Goal: Transaction & Acquisition: Purchase product/service

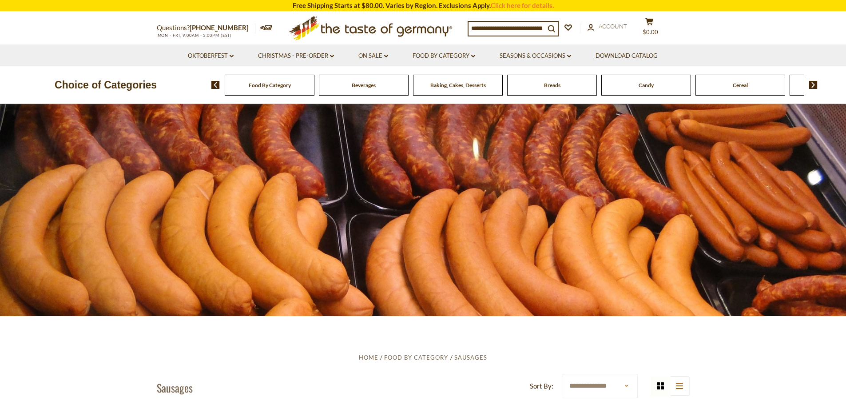
click at [270, 87] on span "Food By Category" at bounding box center [270, 85] width 42 height 7
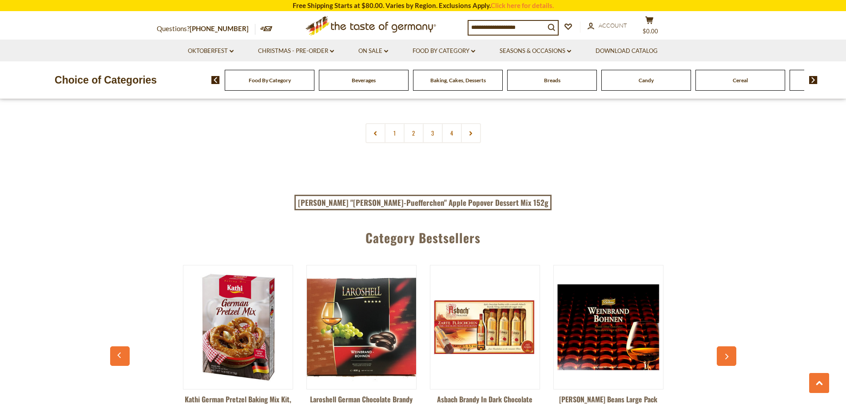
scroll to position [2052, 0]
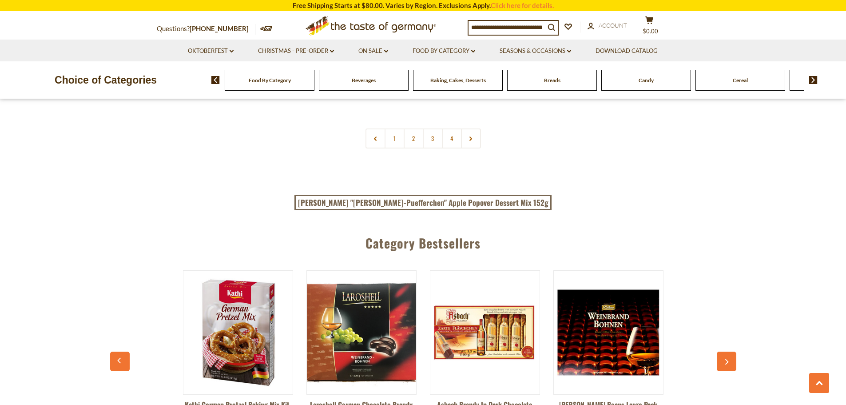
click at [814, 80] on img at bounding box center [813, 80] width 8 height 8
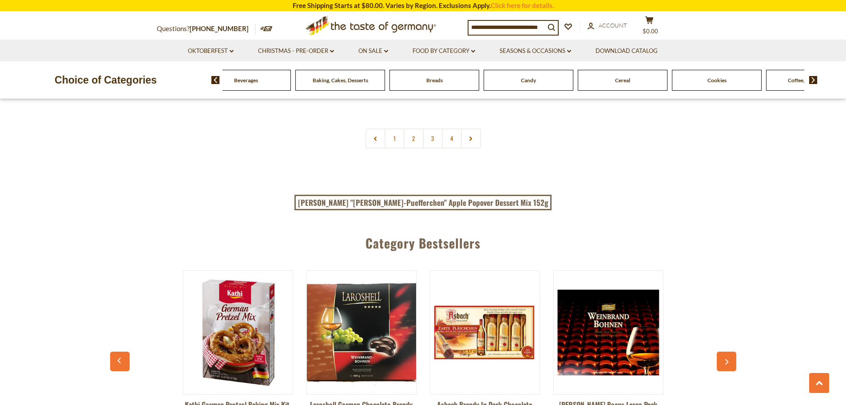
click at [814, 80] on img at bounding box center [813, 80] width 8 height 8
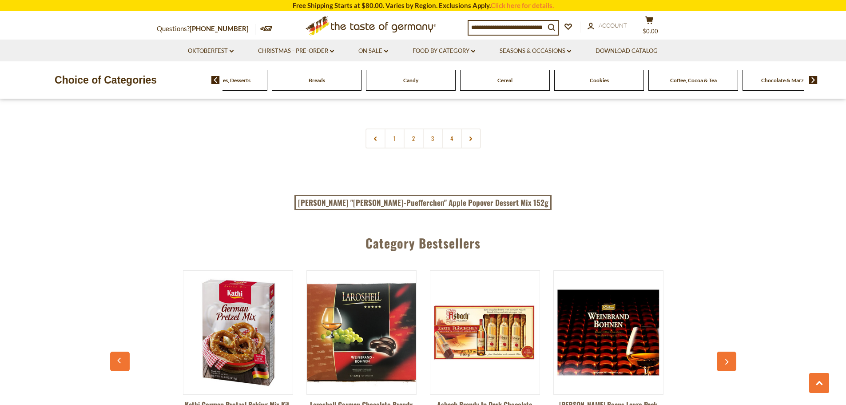
click at [814, 80] on img at bounding box center [813, 80] width 8 height 8
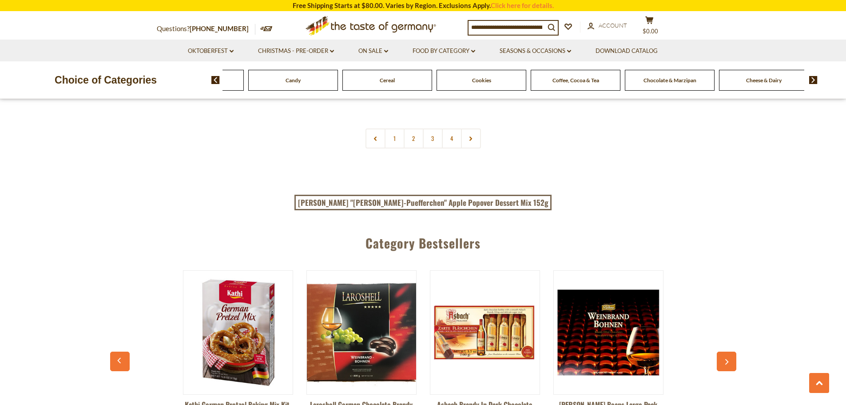
click at [814, 80] on img at bounding box center [813, 80] width 8 height 8
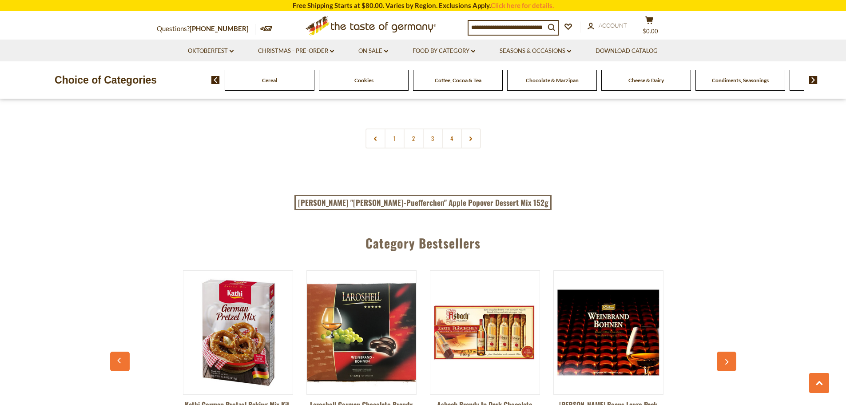
click at [814, 80] on img at bounding box center [813, 80] width 8 height 8
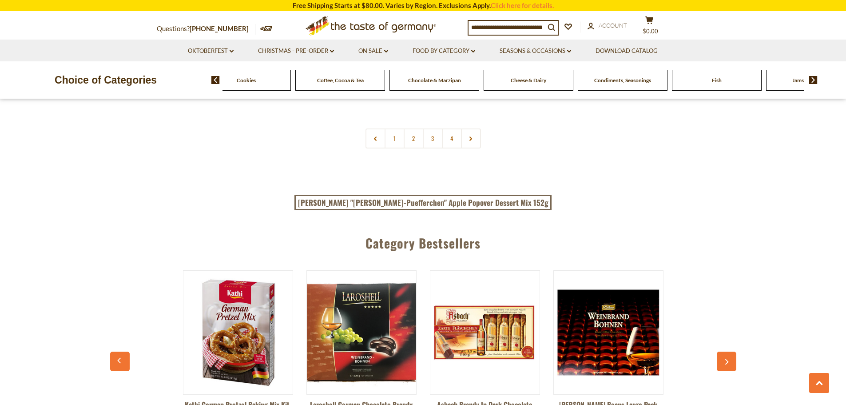
click at [814, 80] on img at bounding box center [813, 80] width 8 height 8
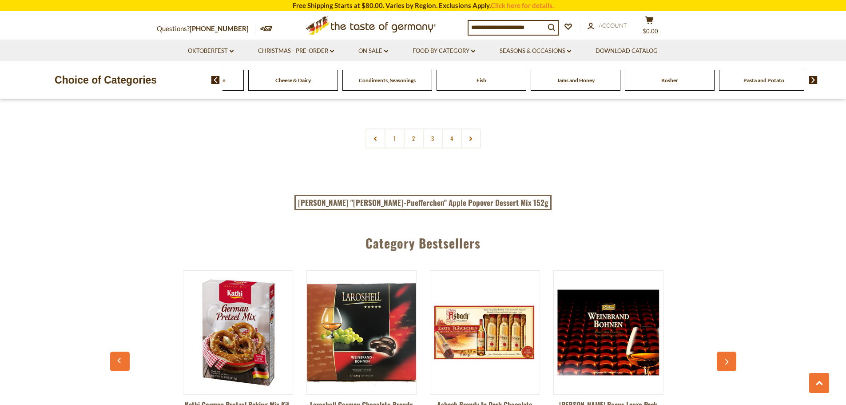
click at [814, 80] on img at bounding box center [813, 80] width 8 height 8
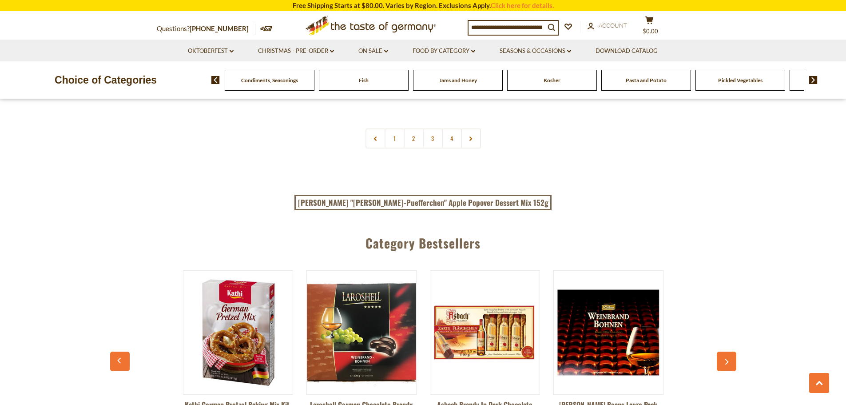
click at [814, 80] on img at bounding box center [813, 80] width 8 height 8
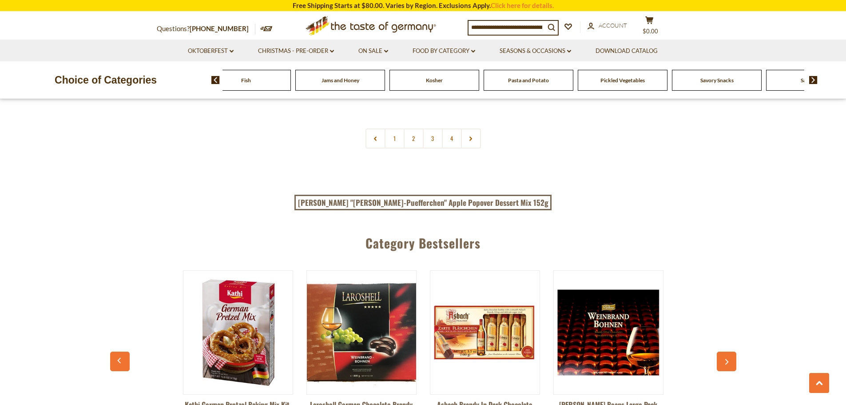
click at [814, 80] on img at bounding box center [813, 80] width 8 height 8
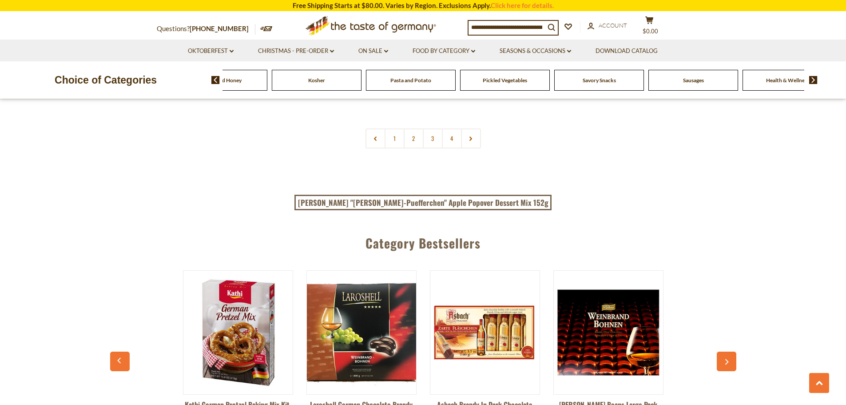
click at [694, 82] on span "Sausages" at bounding box center [693, 80] width 21 height 7
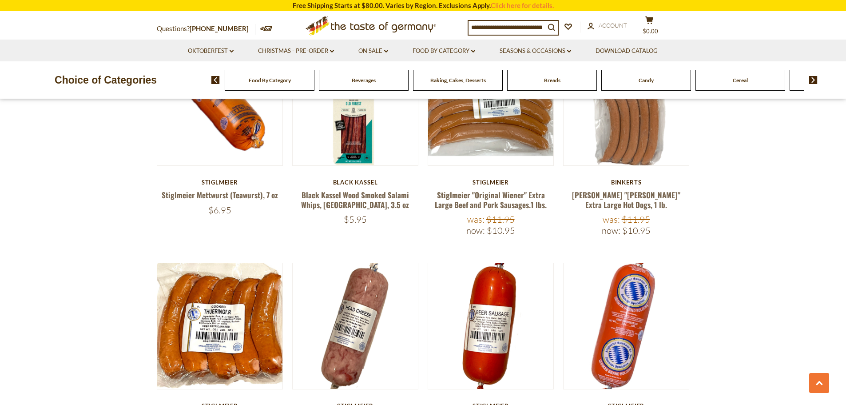
scroll to position [1322, 0]
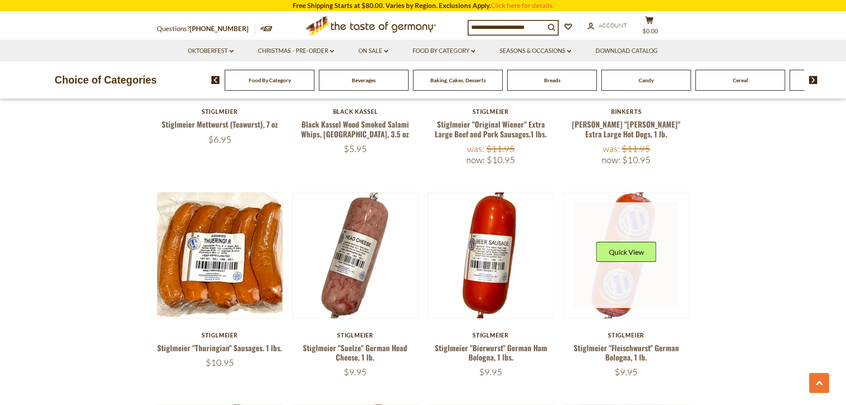
click at [625, 252] on link at bounding box center [626, 255] width 106 height 106
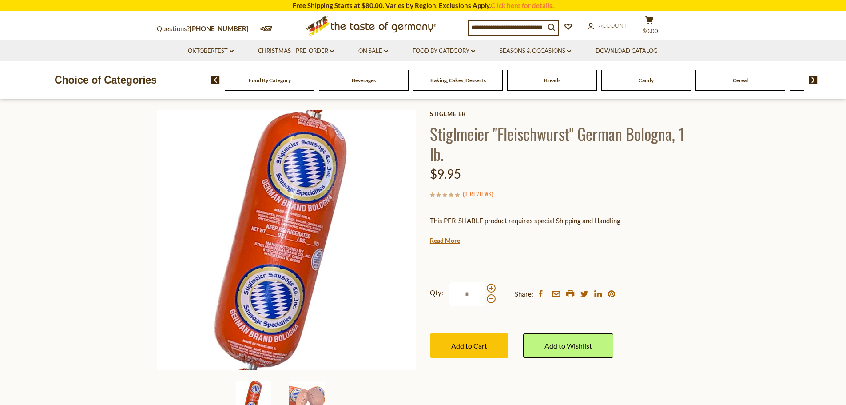
scroll to position [48, 0]
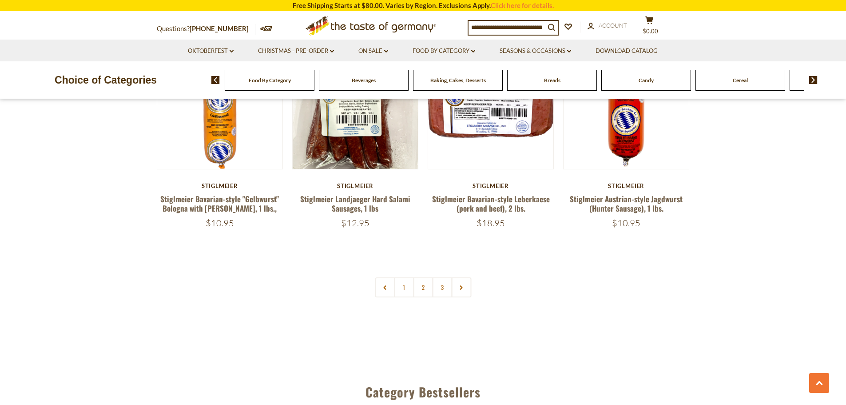
scroll to position [2146, 0]
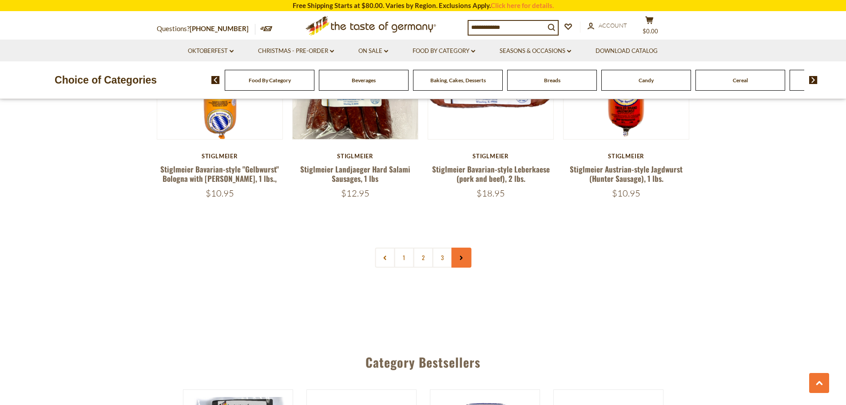
click at [465, 247] on link at bounding box center [461, 257] width 20 height 20
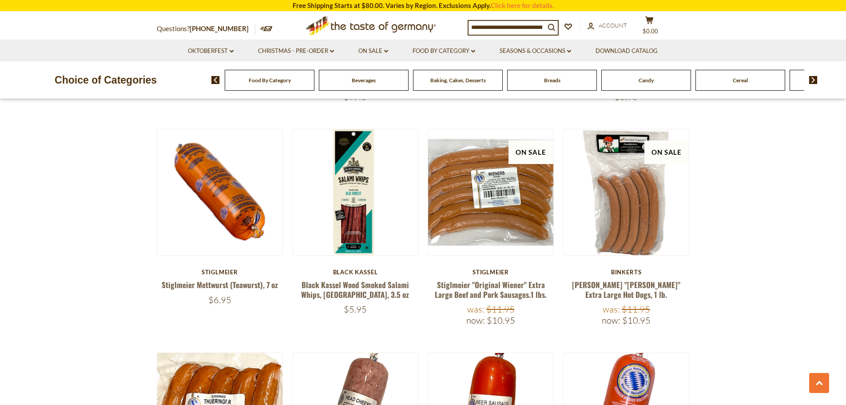
scroll to position [1177, 0]
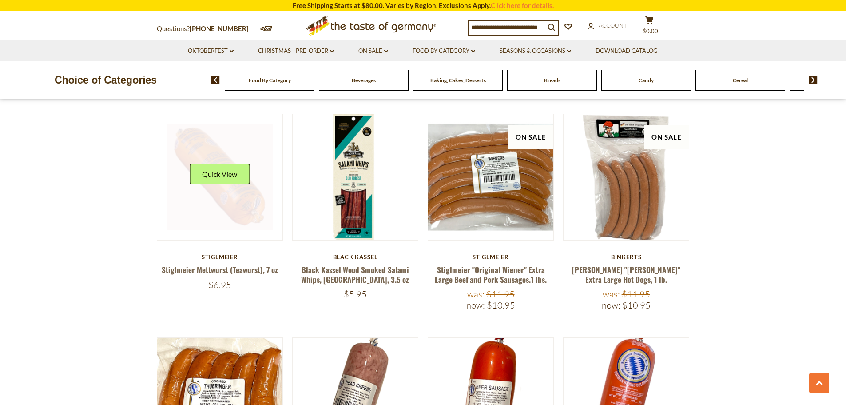
click at [234, 175] on link at bounding box center [220, 177] width 106 height 106
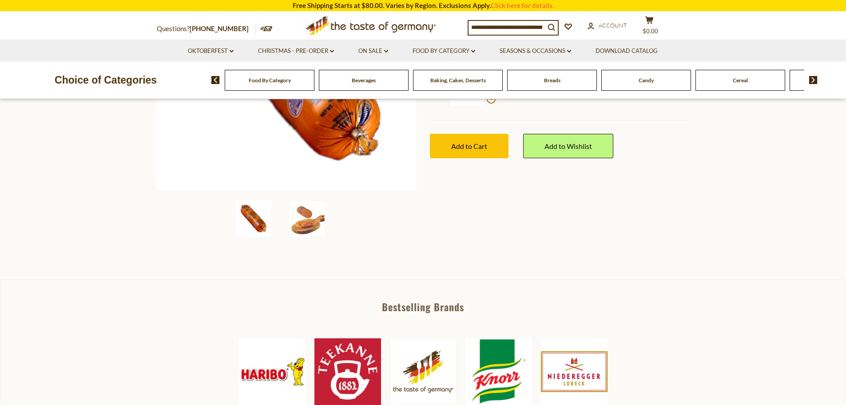
scroll to position [229, 0]
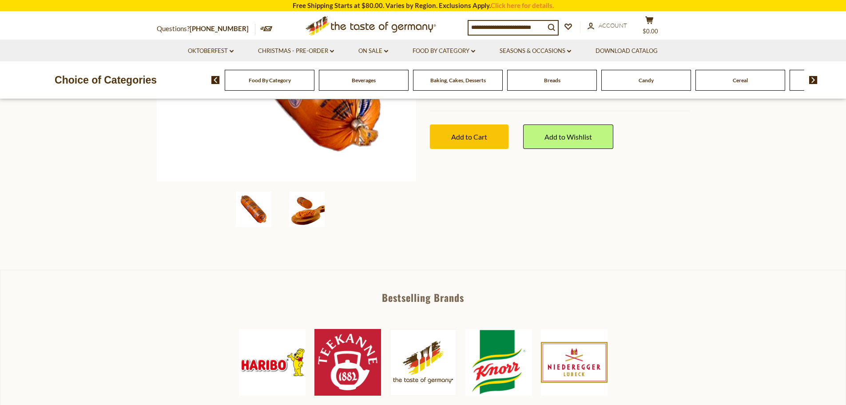
click at [300, 214] on img at bounding box center [307, 209] width 36 height 36
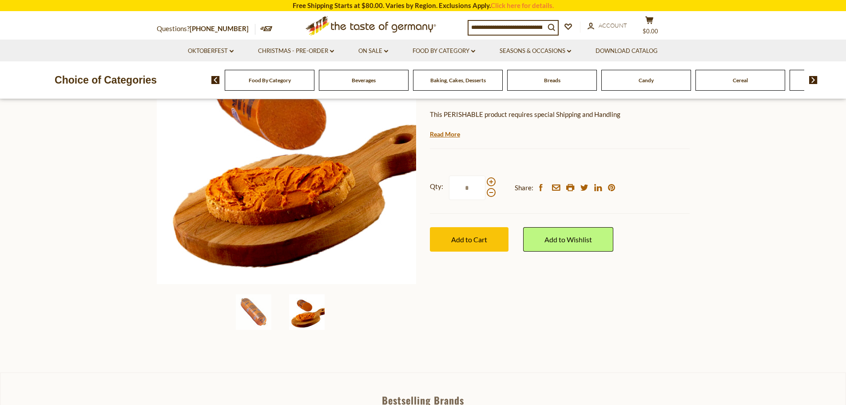
scroll to position [95, 0]
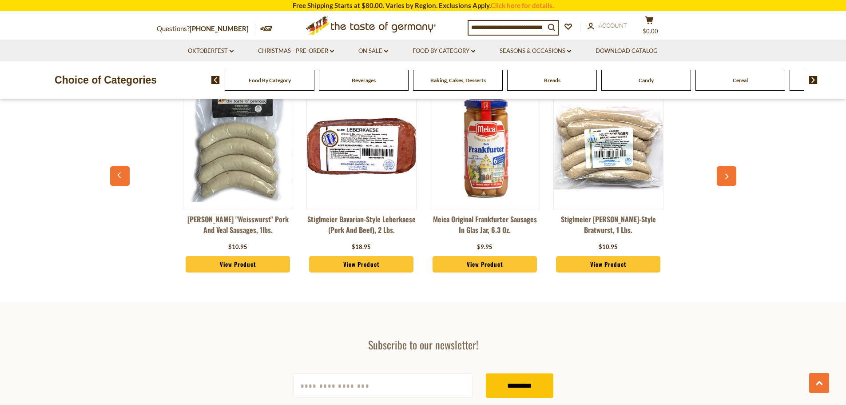
scroll to position [2449, 0]
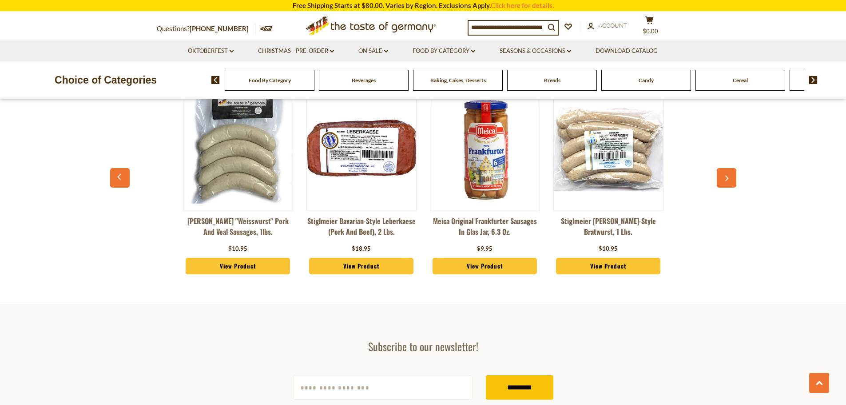
click at [724, 168] on button "button" at bounding box center [727, 178] width 20 height 20
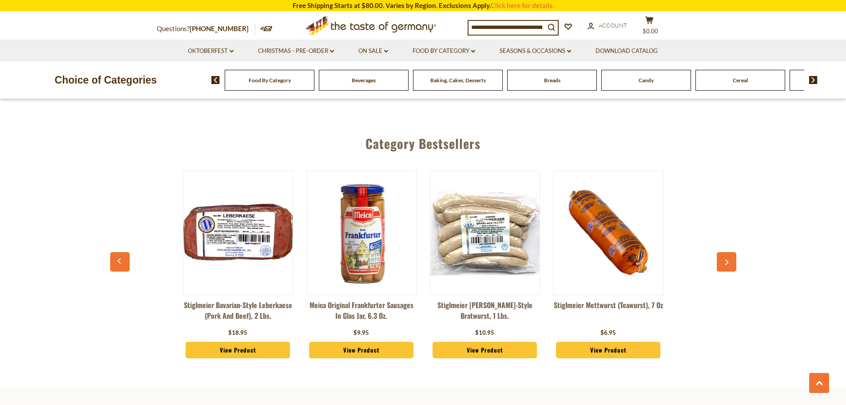
scroll to position [2357, 0]
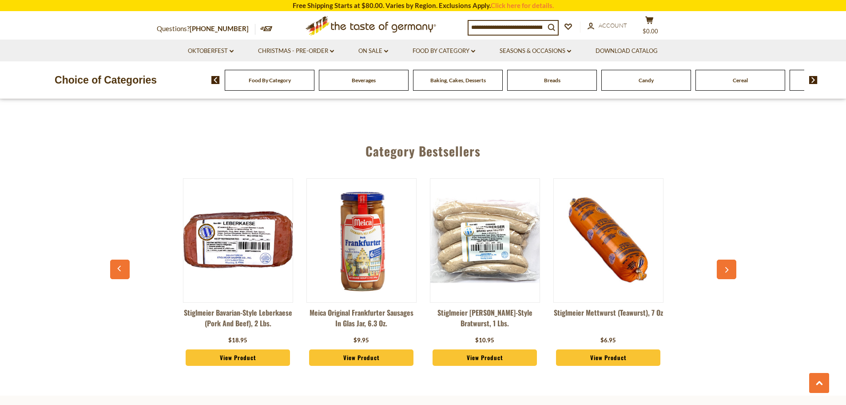
click at [724, 266] on icon "button" at bounding box center [726, 269] width 6 height 6
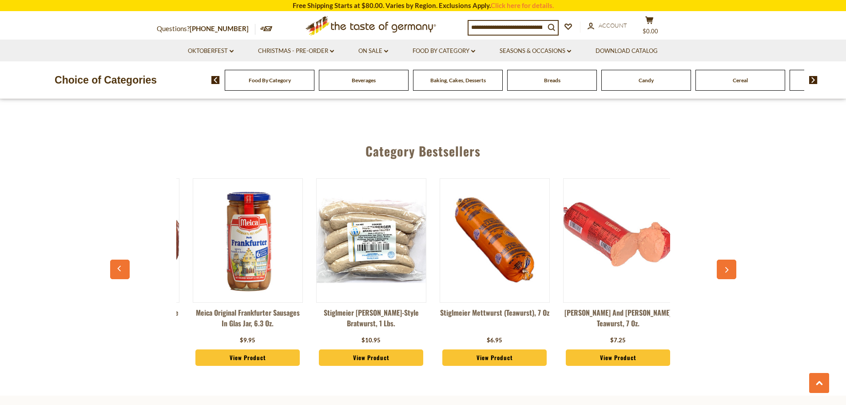
scroll to position [0, 247]
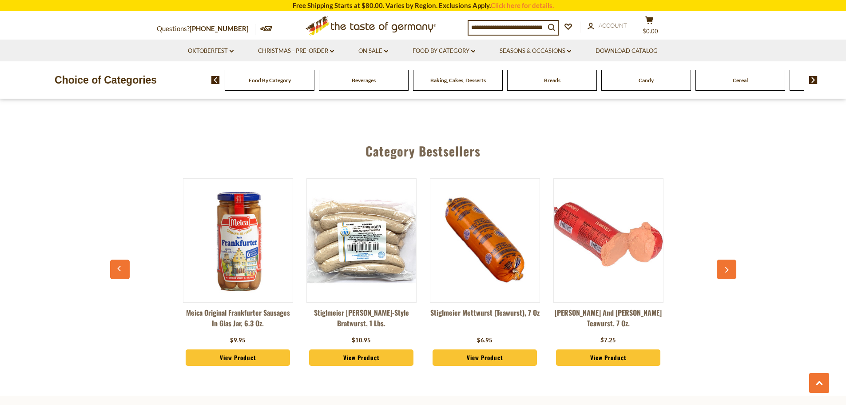
click at [490, 232] on img at bounding box center [484, 240] width 109 height 109
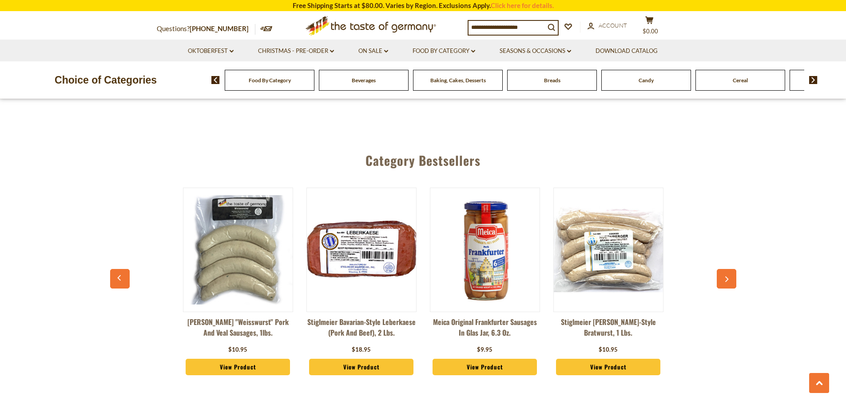
scroll to position [2350, 0]
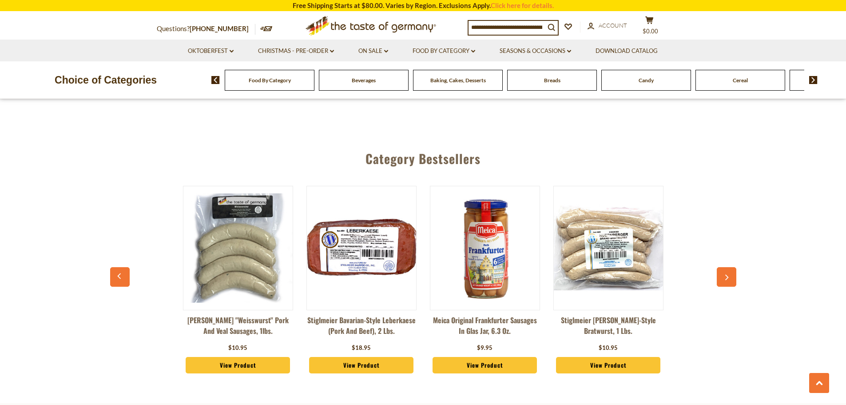
click at [721, 267] on button "button" at bounding box center [727, 277] width 20 height 20
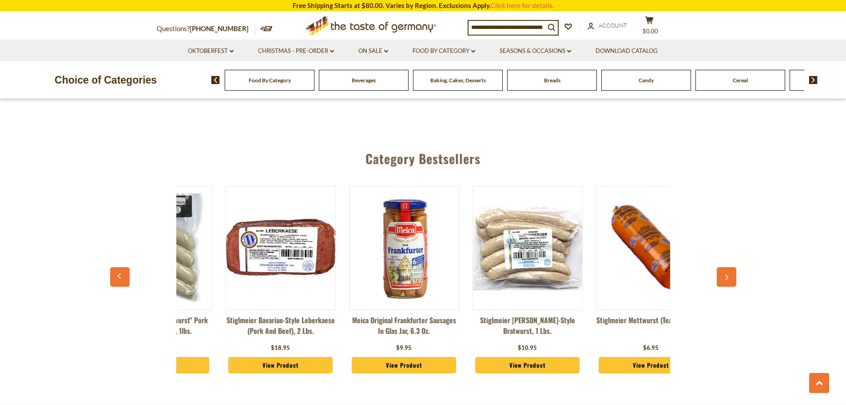
scroll to position [0, 123]
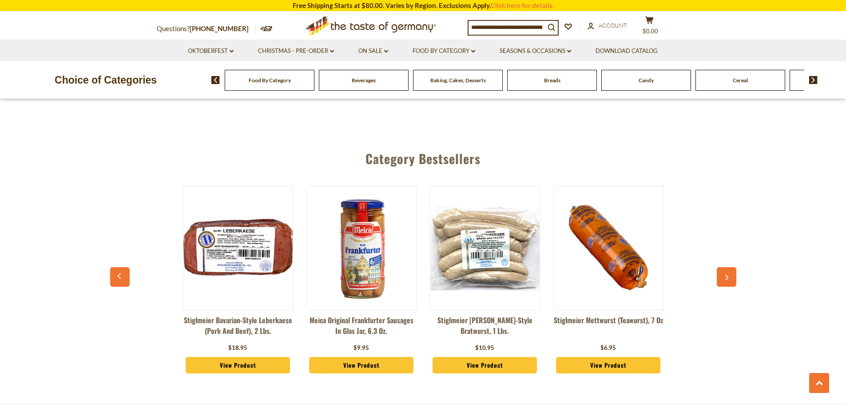
click at [721, 267] on button "button" at bounding box center [727, 277] width 20 height 20
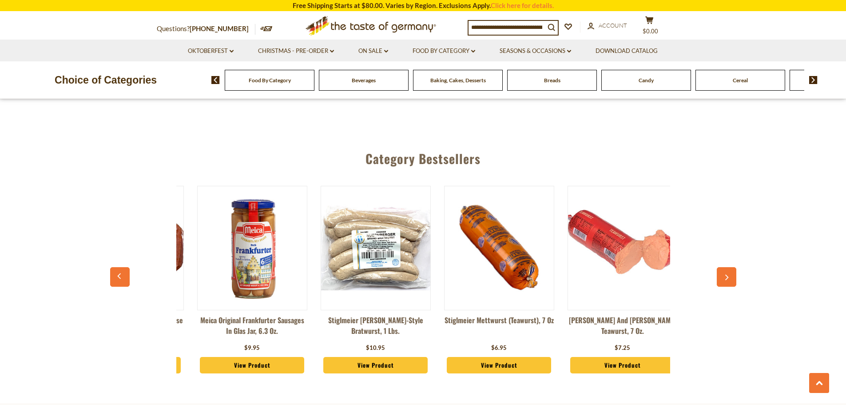
scroll to position [0, 247]
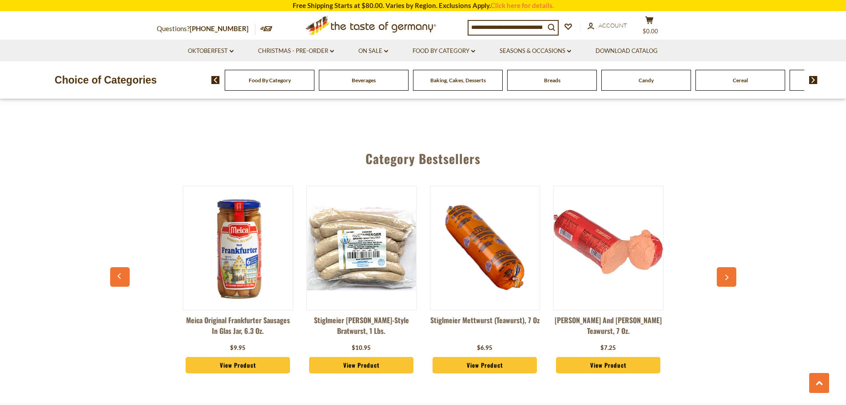
click at [721, 267] on button "button" at bounding box center [727, 277] width 20 height 20
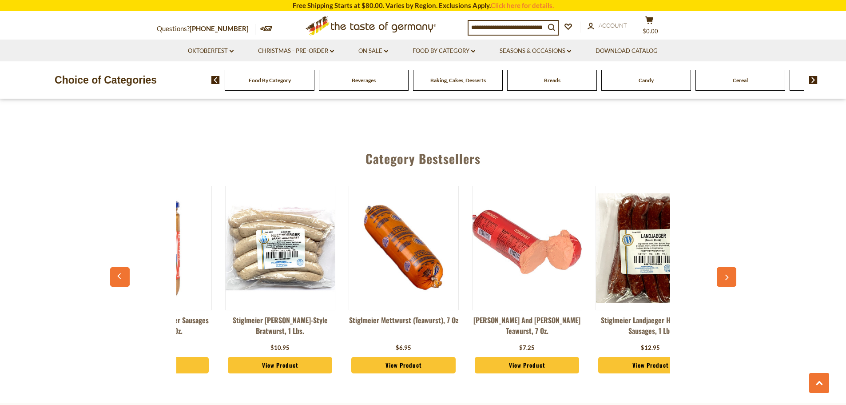
scroll to position [0, 370]
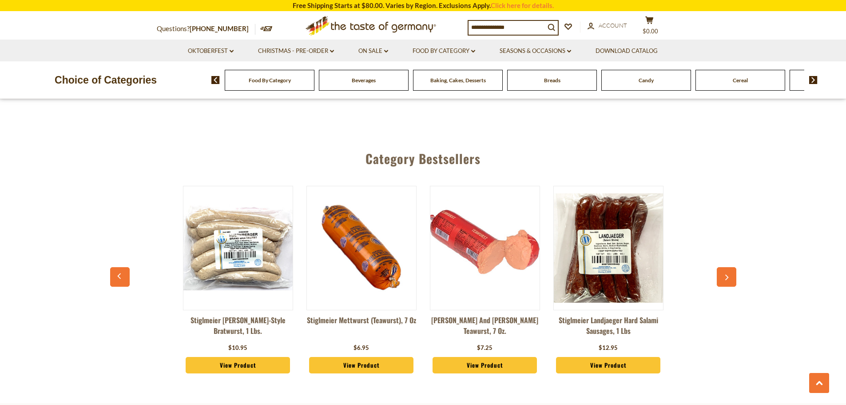
click at [721, 267] on button "button" at bounding box center [727, 277] width 20 height 20
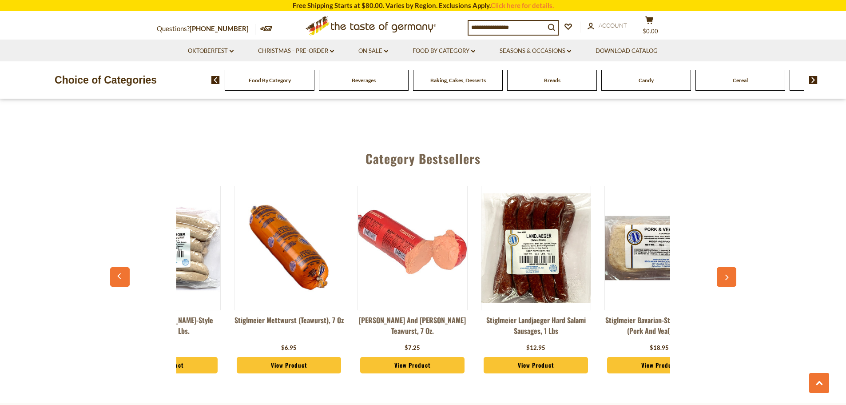
scroll to position [0, 494]
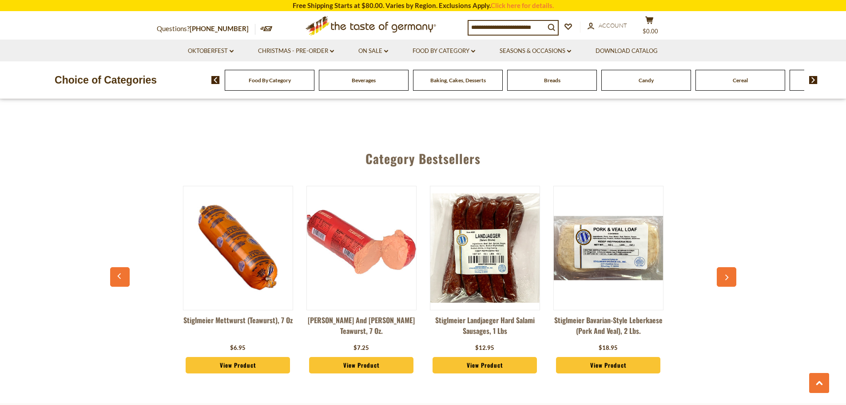
click at [721, 267] on button "button" at bounding box center [727, 277] width 20 height 20
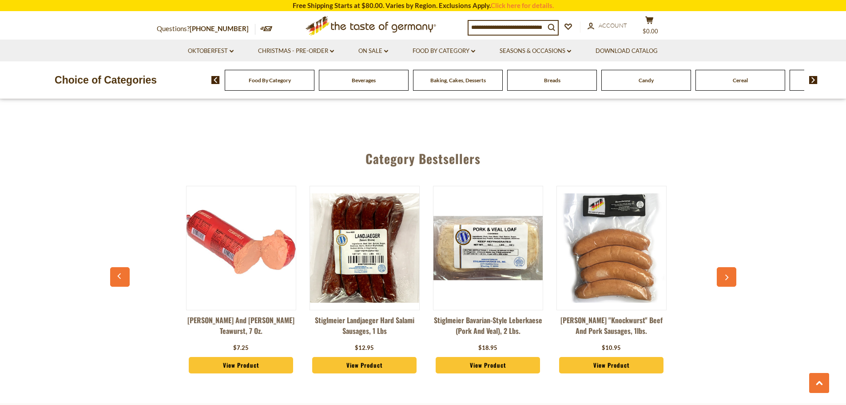
scroll to position [0, 617]
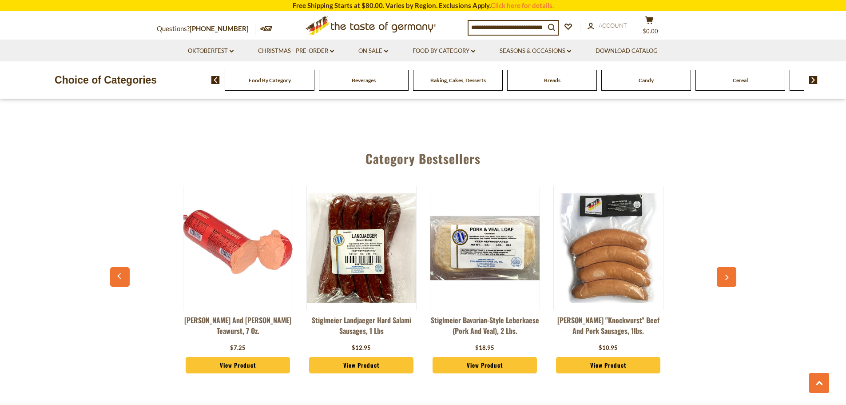
click at [721, 267] on button "button" at bounding box center [727, 277] width 20 height 20
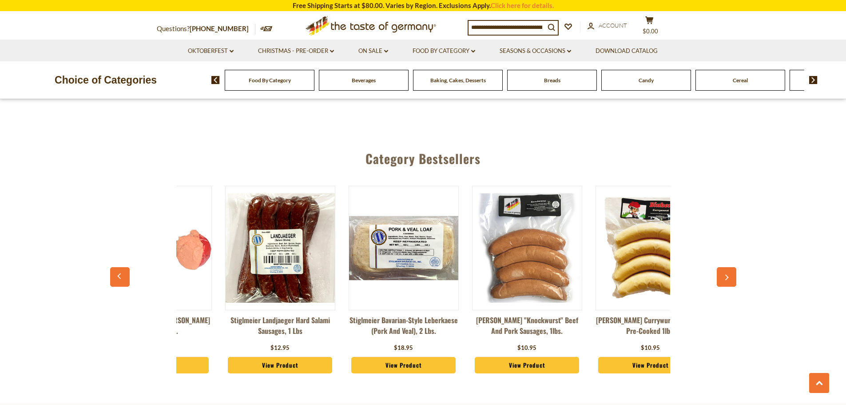
scroll to position [0, 741]
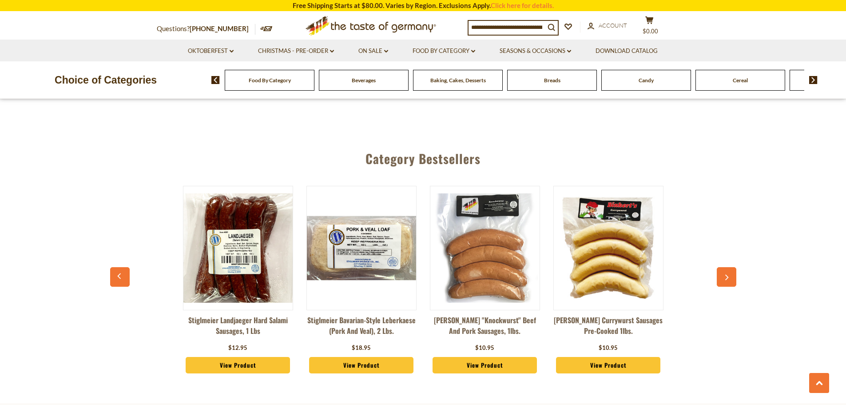
click at [721, 267] on button "button" at bounding box center [727, 277] width 20 height 20
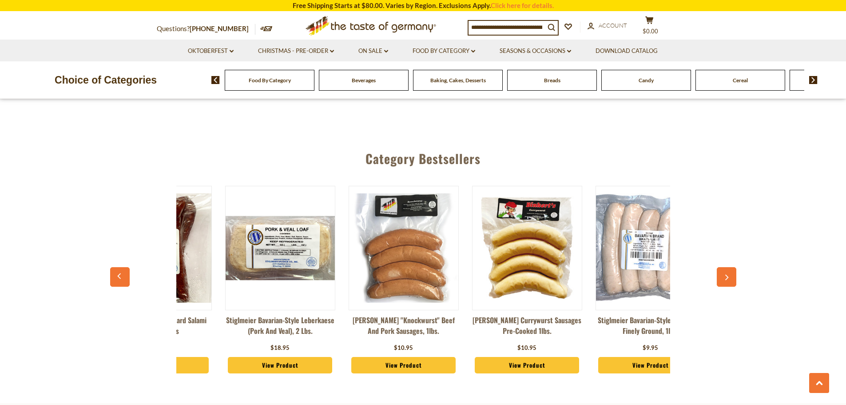
scroll to position [0, 864]
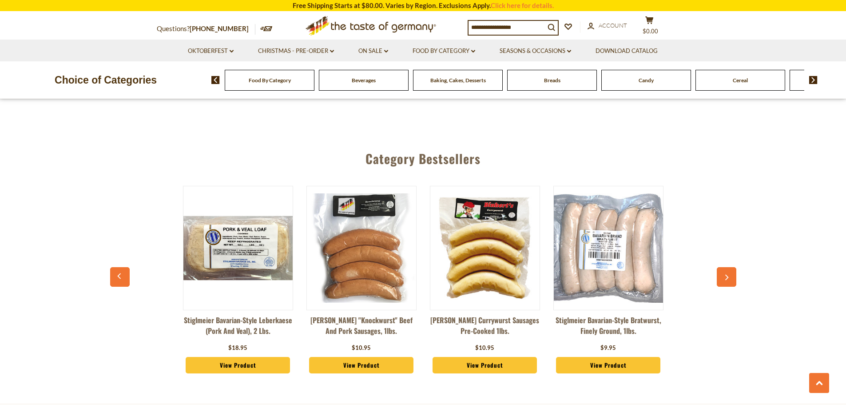
click at [722, 267] on button "button" at bounding box center [727, 277] width 20 height 20
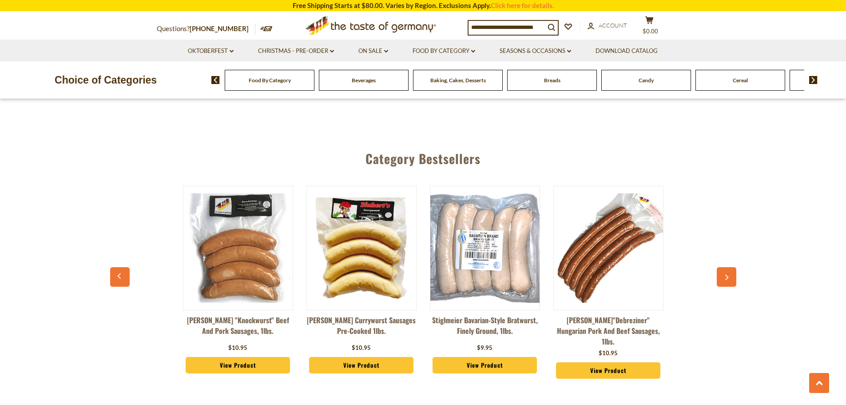
click at [722, 267] on button "button" at bounding box center [727, 277] width 20 height 20
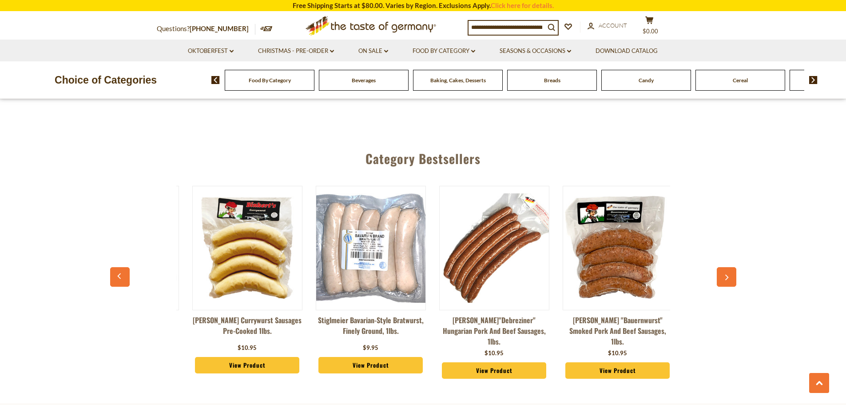
scroll to position [0, 1111]
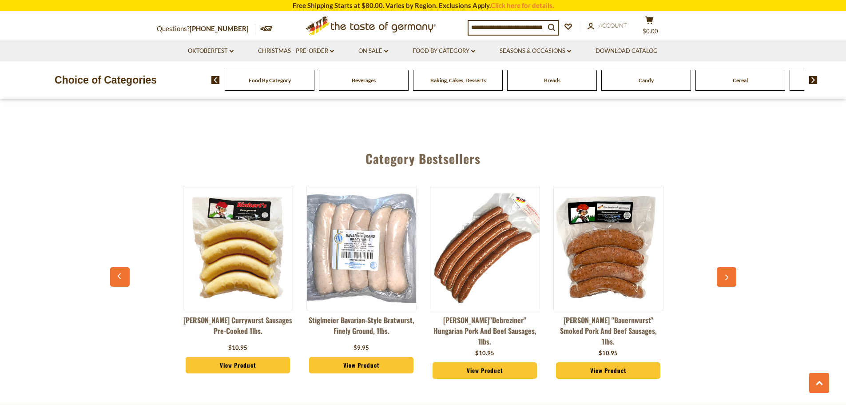
click at [722, 267] on button "button" at bounding box center [727, 277] width 20 height 20
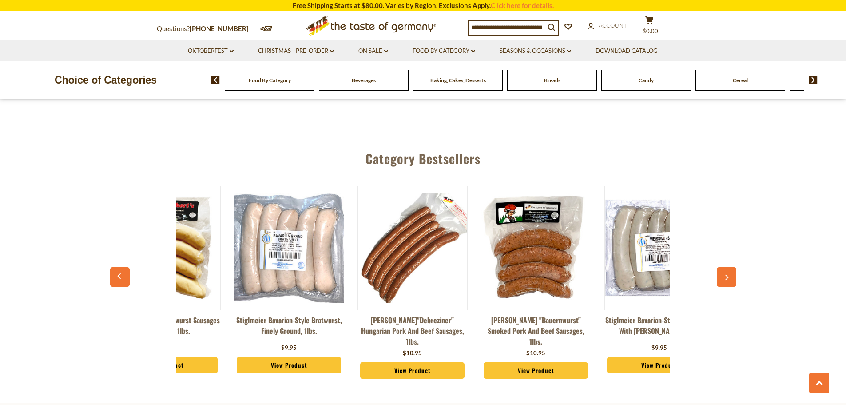
scroll to position [0, 1235]
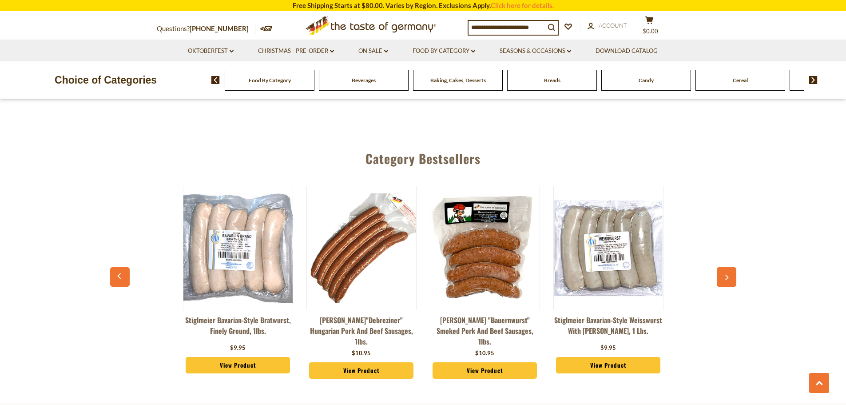
click at [722, 267] on button "button" at bounding box center [727, 277] width 20 height 20
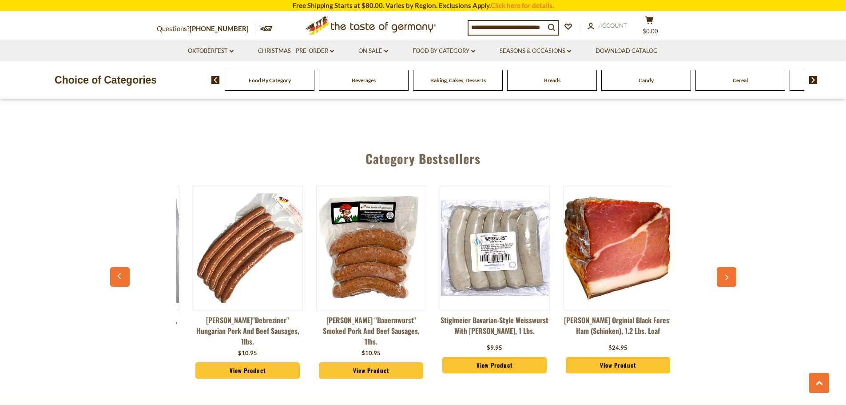
scroll to position [0, 1358]
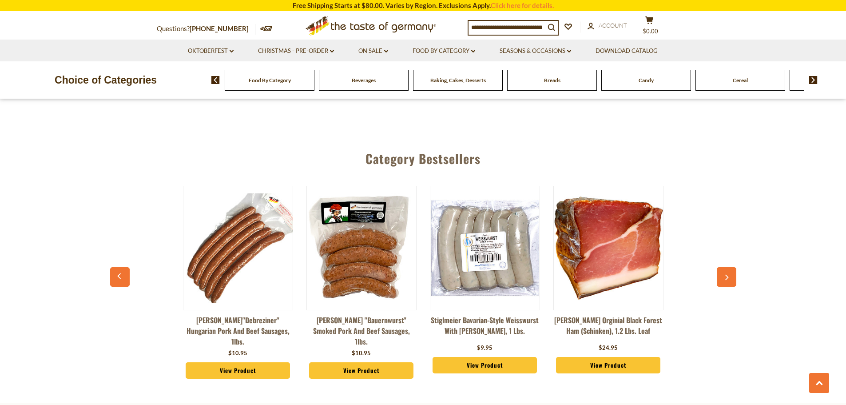
click at [722, 267] on button "button" at bounding box center [727, 277] width 20 height 20
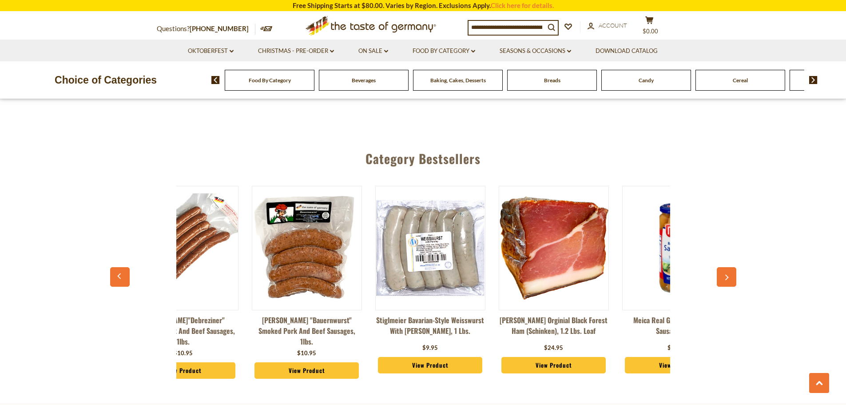
scroll to position [0, 1481]
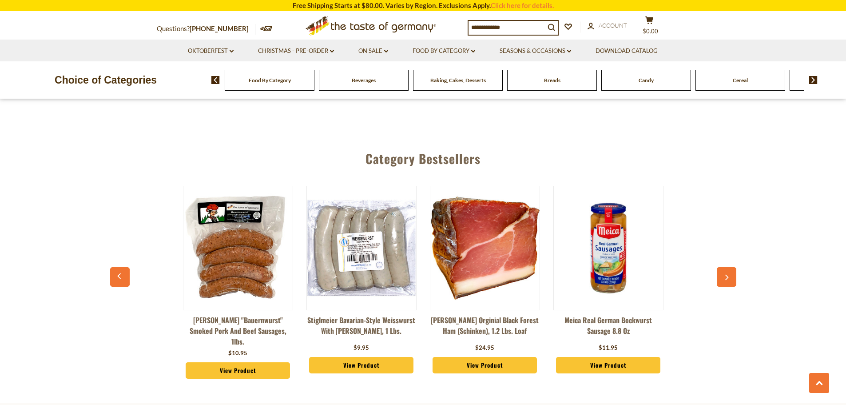
click at [722, 267] on button "button" at bounding box center [727, 277] width 20 height 20
click at [723, 267] on button "button" at bounding box center [727, 277] width 20 height 20
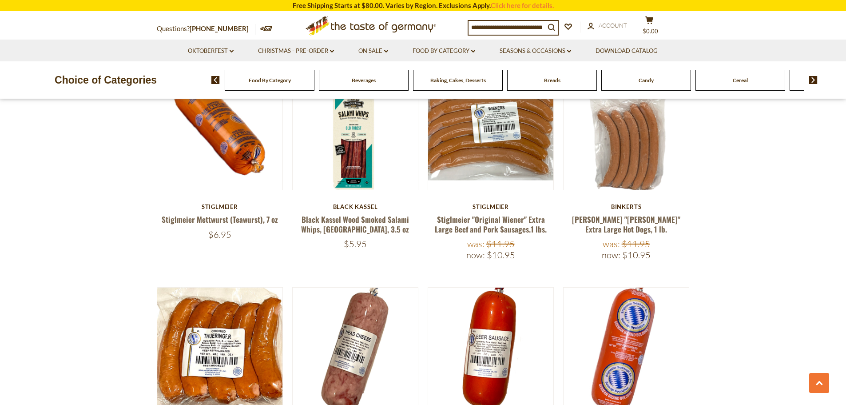
scroll to position [1231, 0]
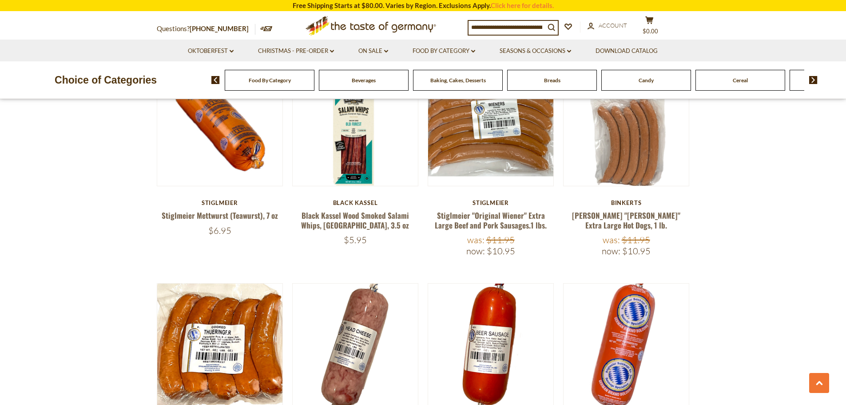
drag, startPoint x: 67, startPoint y: 34, endPoint x: 100, endPoint y: 23, distance: 34.3
click at [100, 23] on section "Questions? [PHONE_NUMBER] MON - FRI, 9:00AM - 5:00PM (EST) × Questions? [PHONE_…" at bounding box center [423, 26] width 846 height 28
